Goal: Check status: Check status

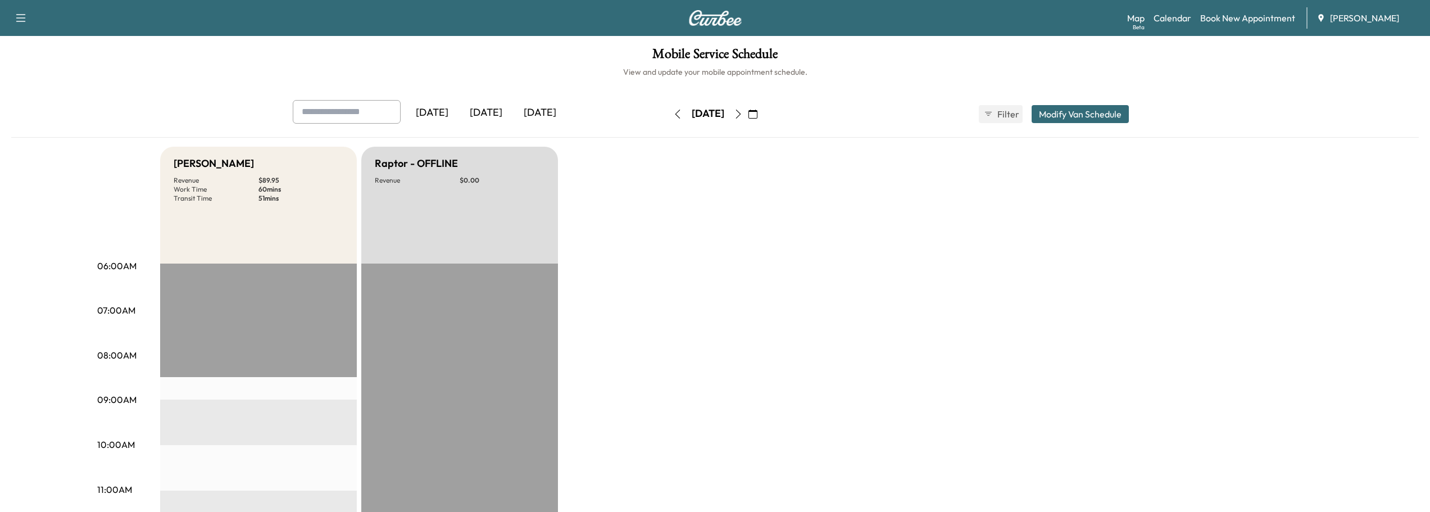
scroll to position [169, 0]
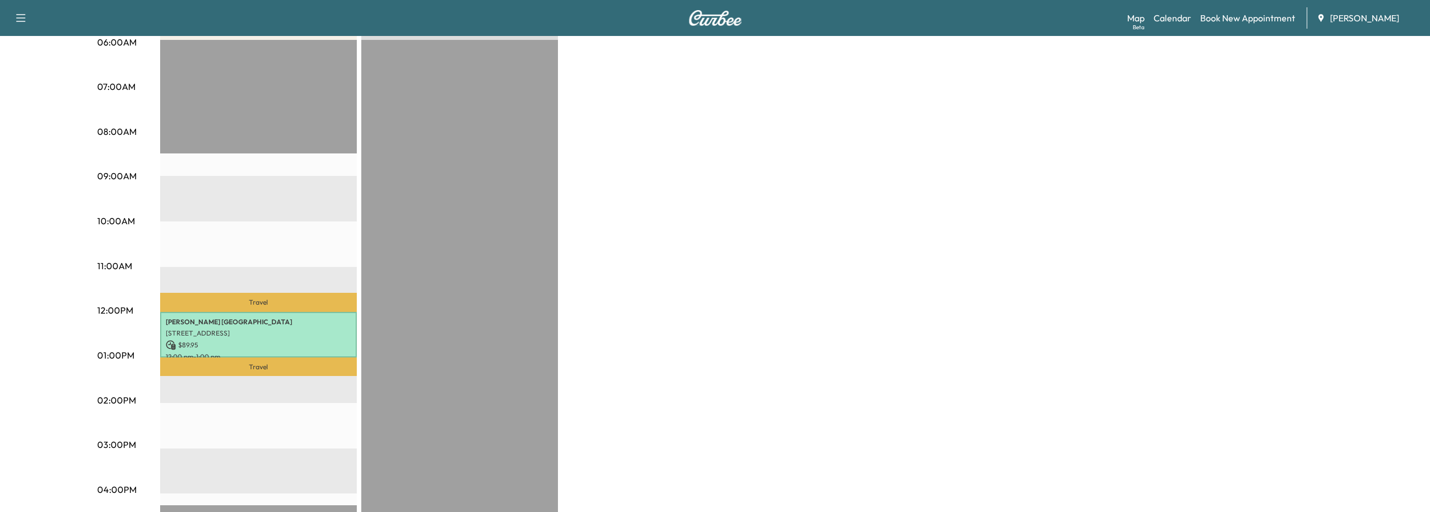
scroll to position [225, 0]
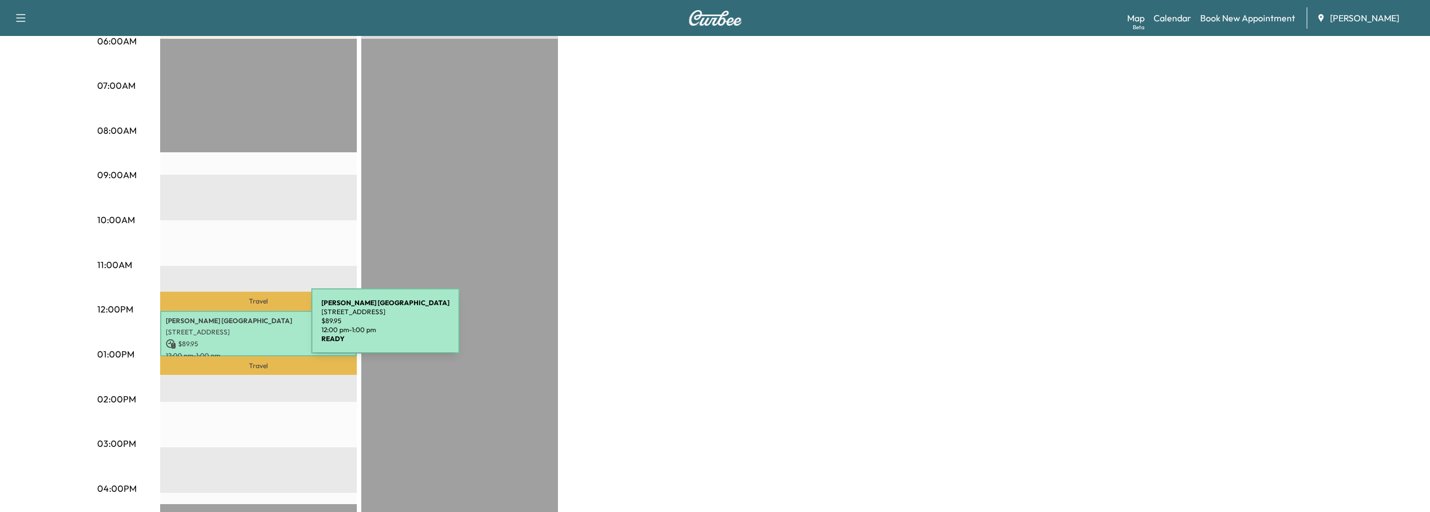
click at [228, 328] on p "[STREET_ADDRESS]" at bounding box center [258, 332] width 185 height 9
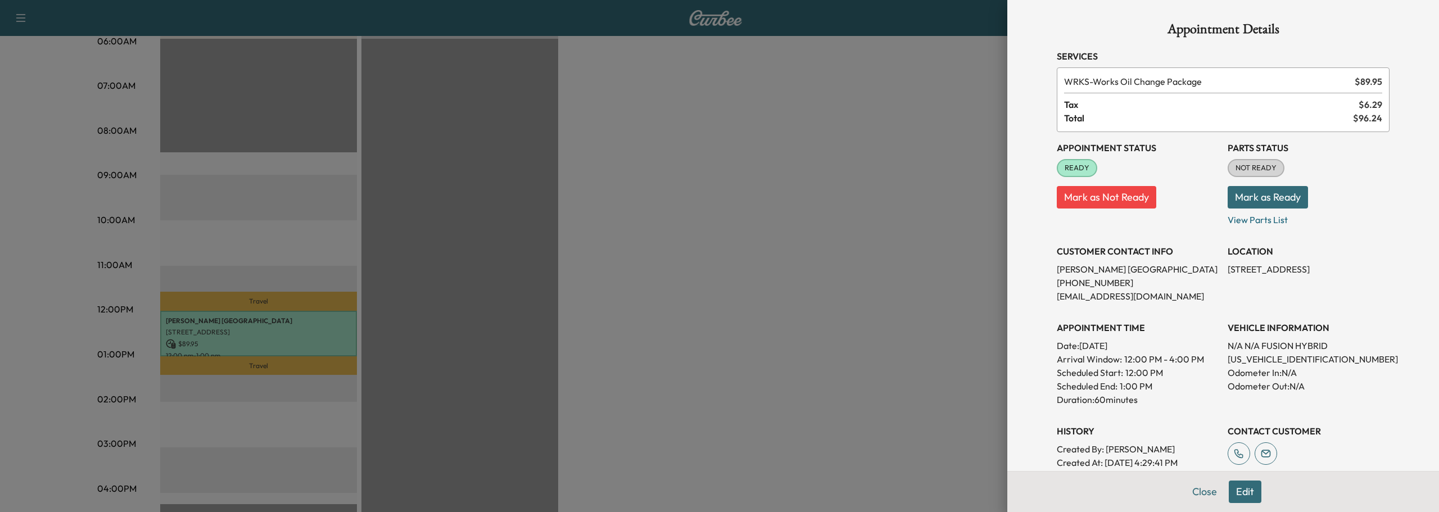
click at [1285, 191] on button "Mark as Ready" at bounding box center [1267, 197] width 80 height 22
click at [1199, 491] on button "Close" at bounding box center [1204, 491] width 39 height 22
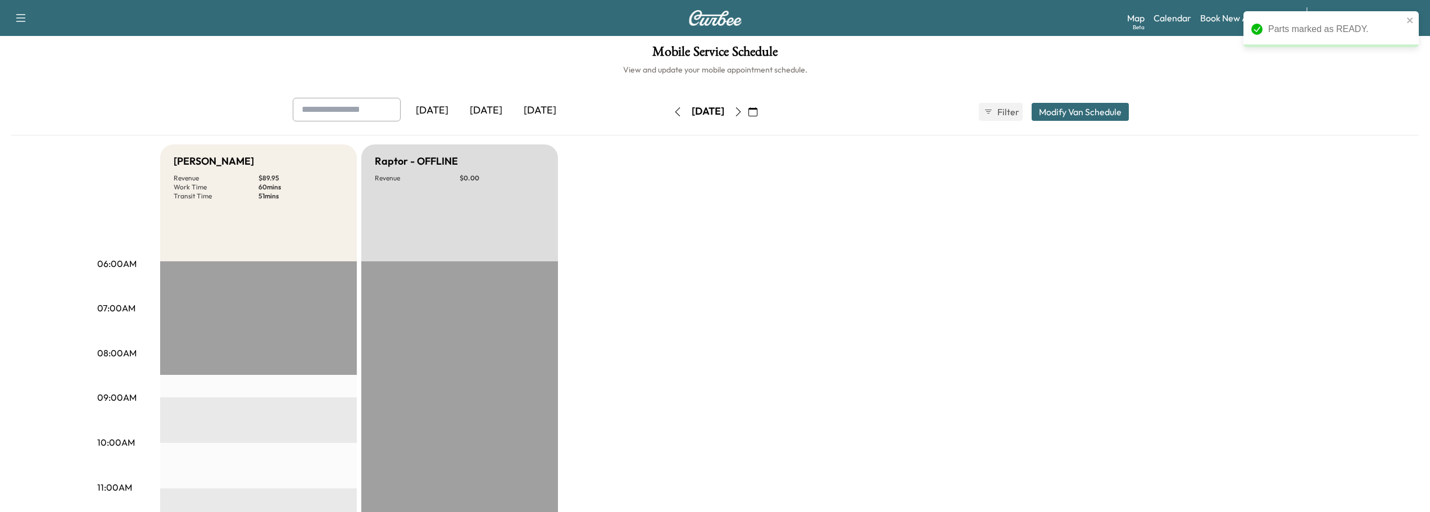
scroll to position [0, 0]
click at [673, 114] on icon "button" at bounding box center [677, 114] width 9 height 9
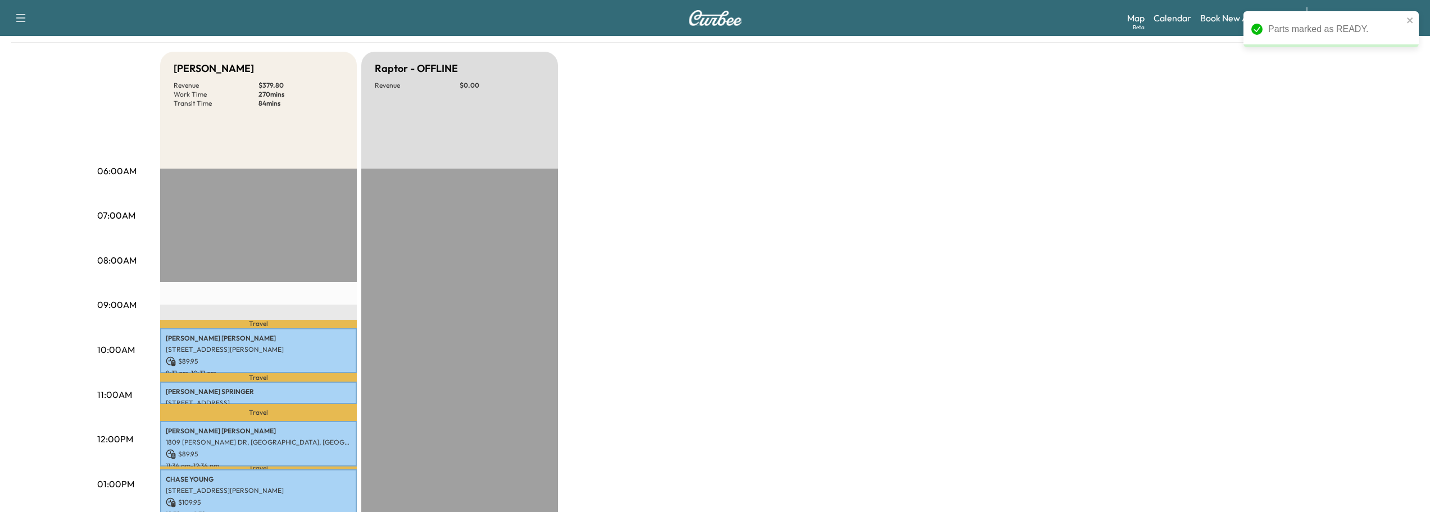
scroll to position [281, 0]
